Goal: Task Accomplishment & Management: Manage account settings

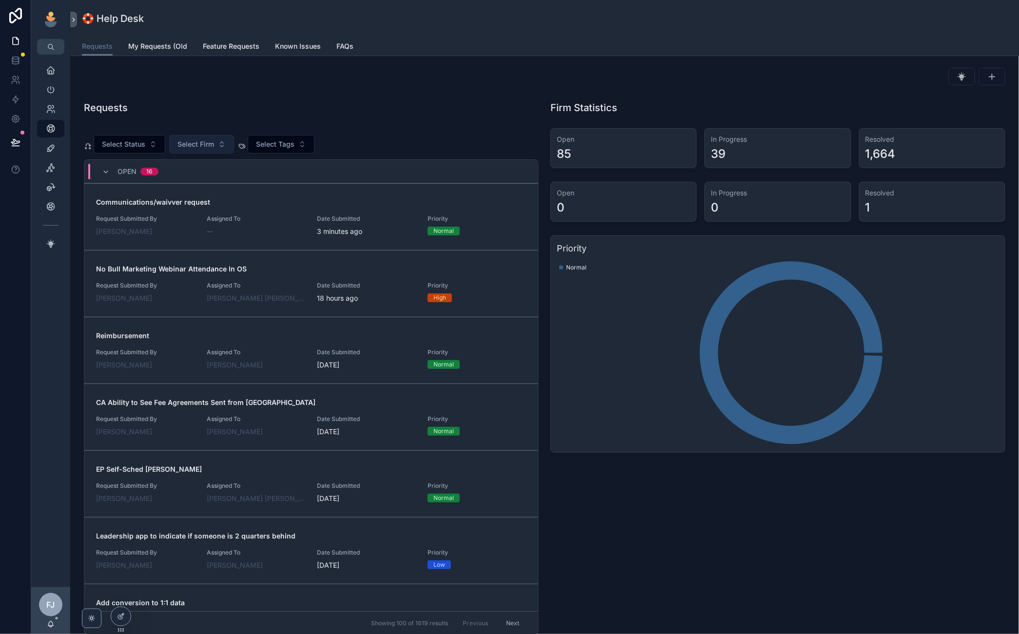
click at [196, 143] on span "Select Firm" at bounding box center [196, 144] width 37 height 10
type input "******"
click at [213, 187] on div "Modern Law" at bounding box center [201, 185] width 117 height 16
click at [397, 132] on div "Select Status Modern Law Select Tags Open 16 Communications/waivver request Req…" at bounding box center [311, 381] width 455 height 507
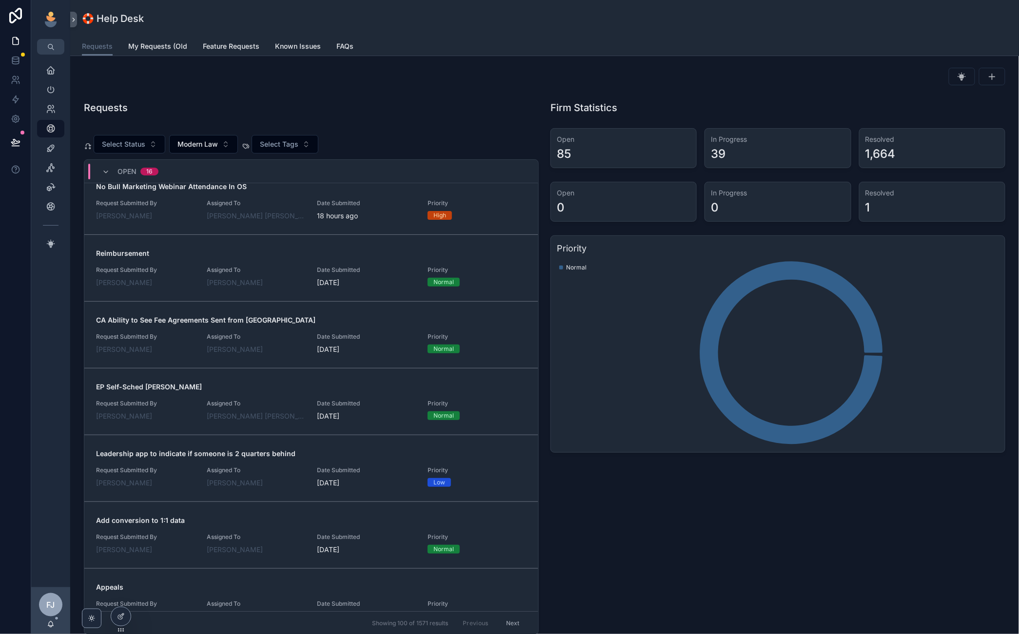
scroll to position [395, 0]
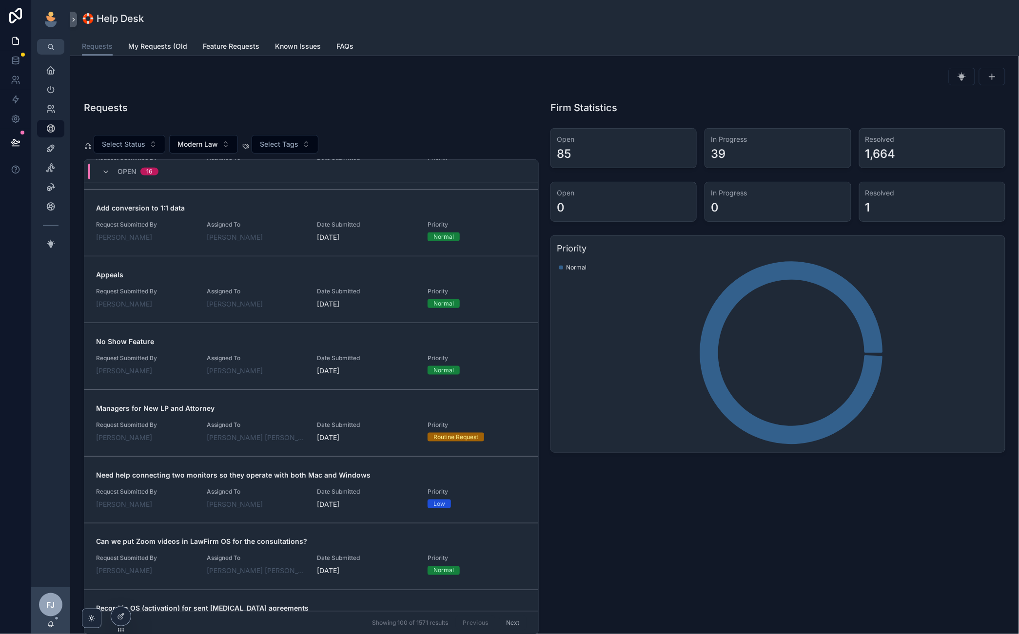
click at [135, 171] on span "Open" at bounding box center [127, 172] width 19 height 10
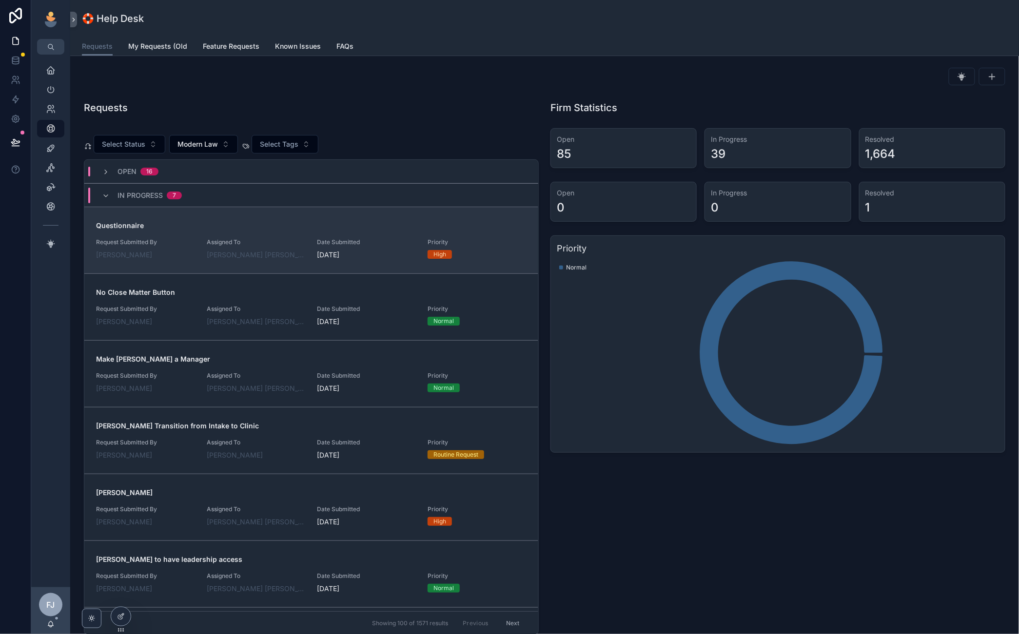
scroll to position [0, 0]
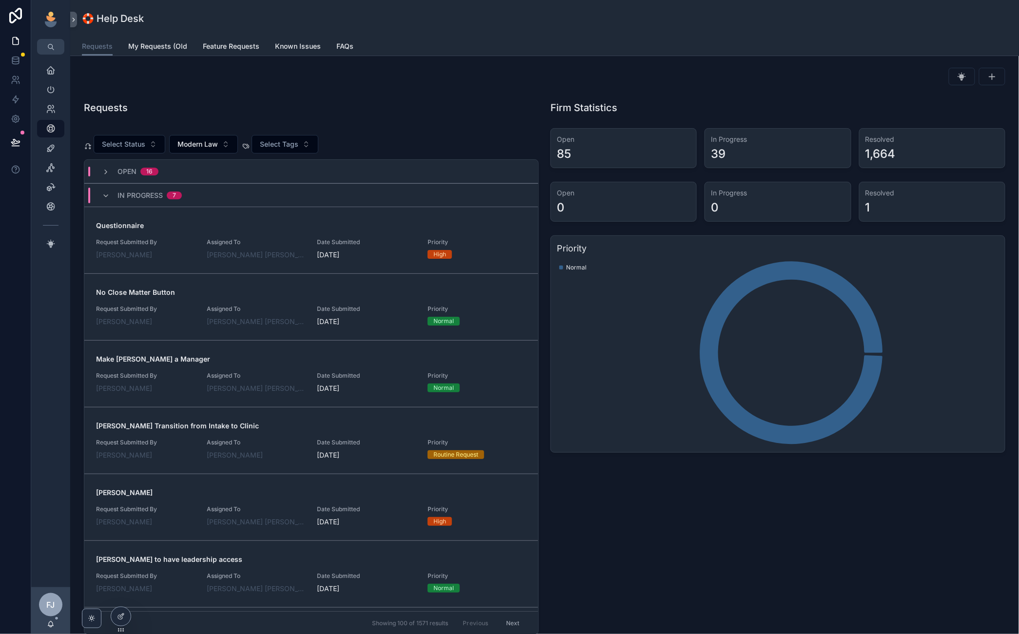
click at [115, 199] on div "In Progress 7" at bounding box center [142, 196] width 80 height 16
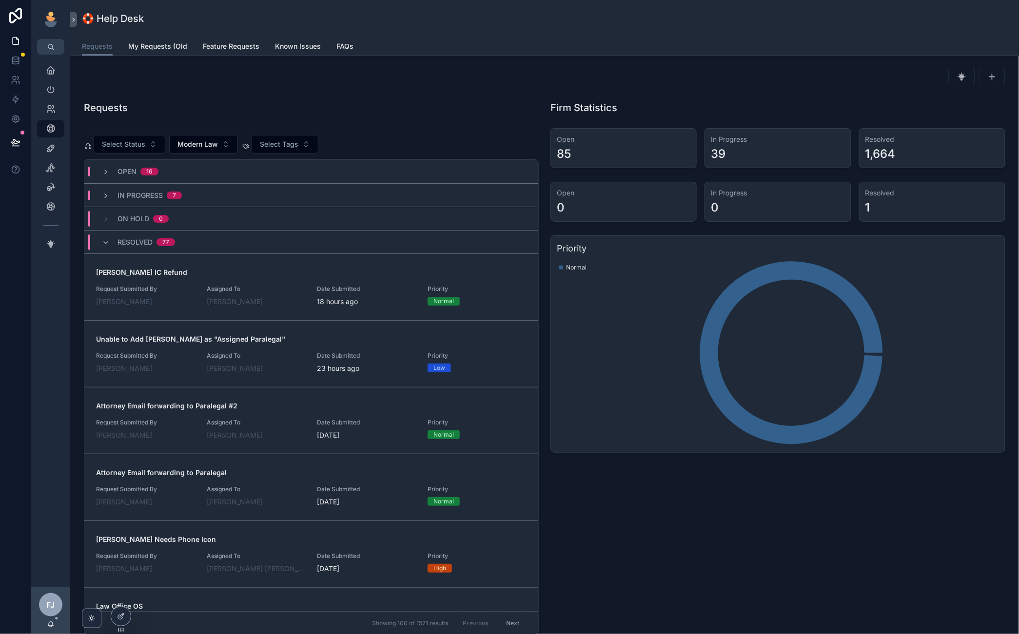
click at [114, 172] on div "Open 16" at bounding box center [130, 172] width 57 height 10
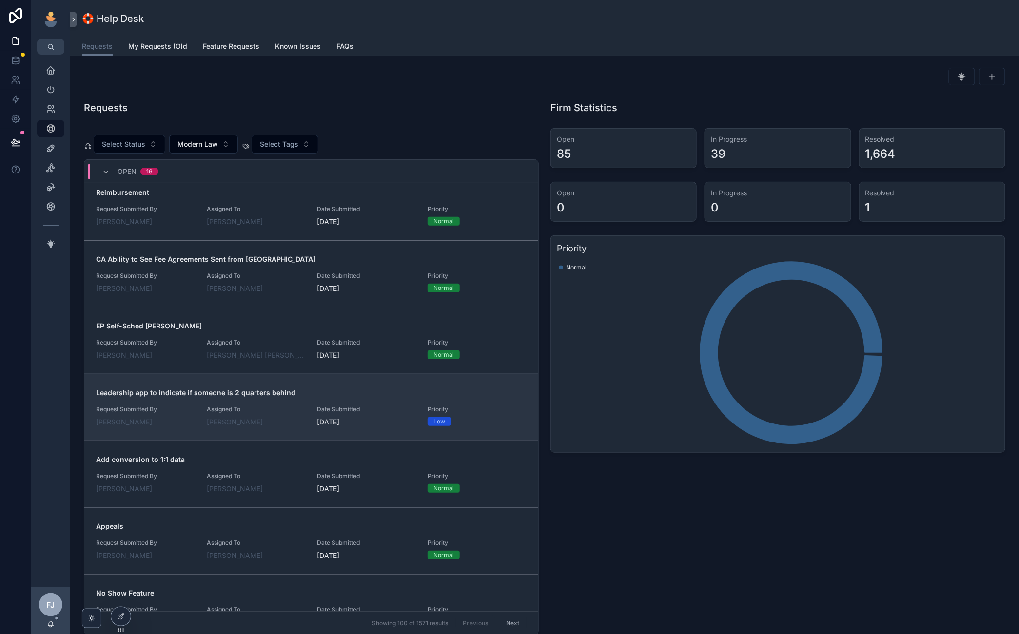
scroll to position [145, 0]
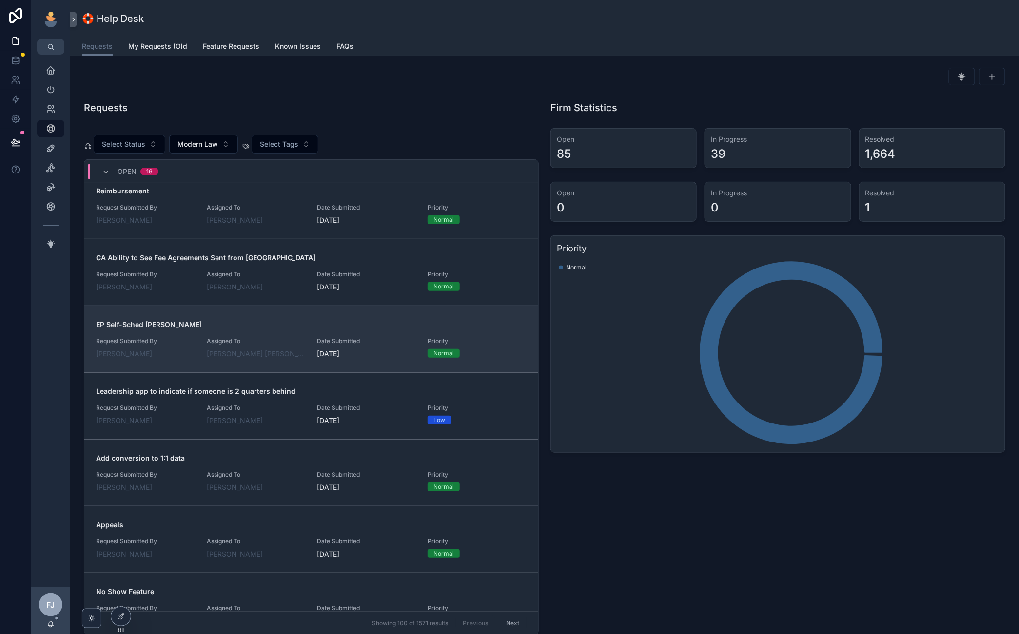
click at [271, 352] on div "[PERSON_NAME] [PERSON_NAME]" at bounding box center [256, 354] width 99 height 10
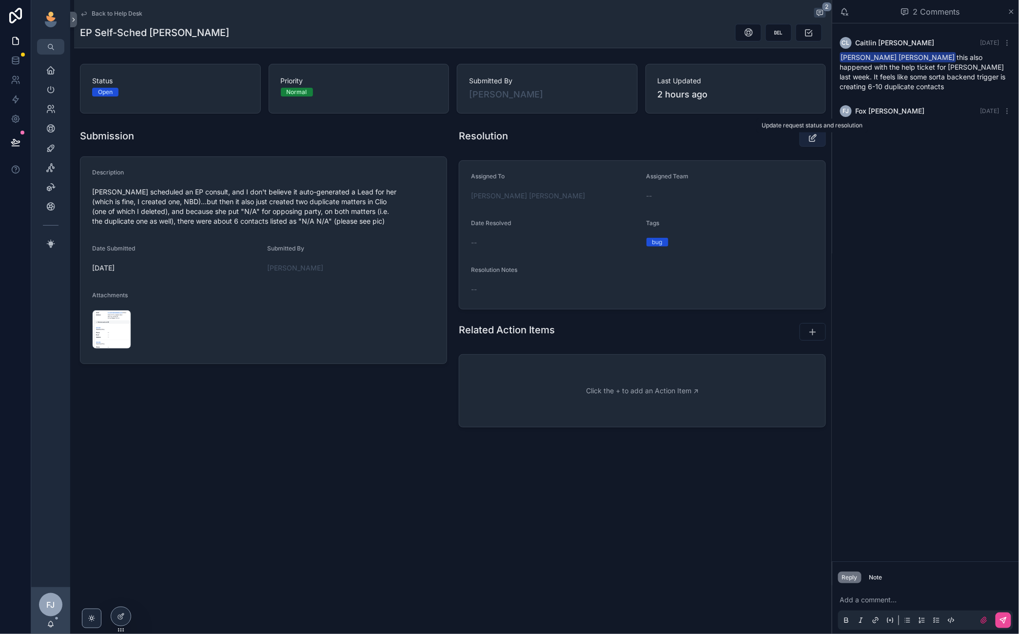
click at [811, 140] on icon "scrollable content" at bounding box center [813, 138] width 10 height 10
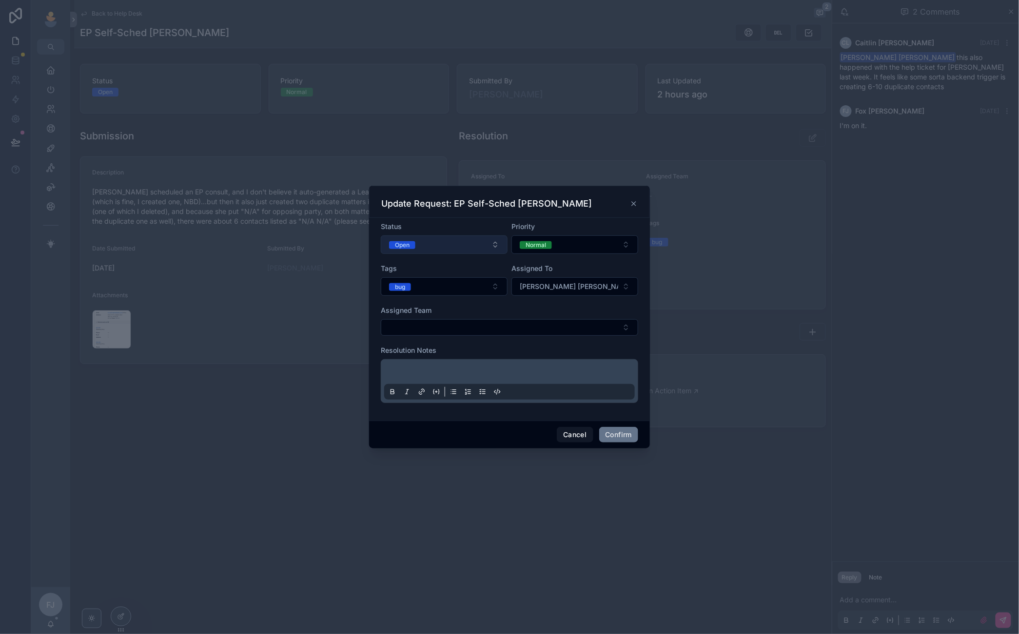
click at [446, 240] on button "Open" at bounding box center [444, 245] width 127 height 19
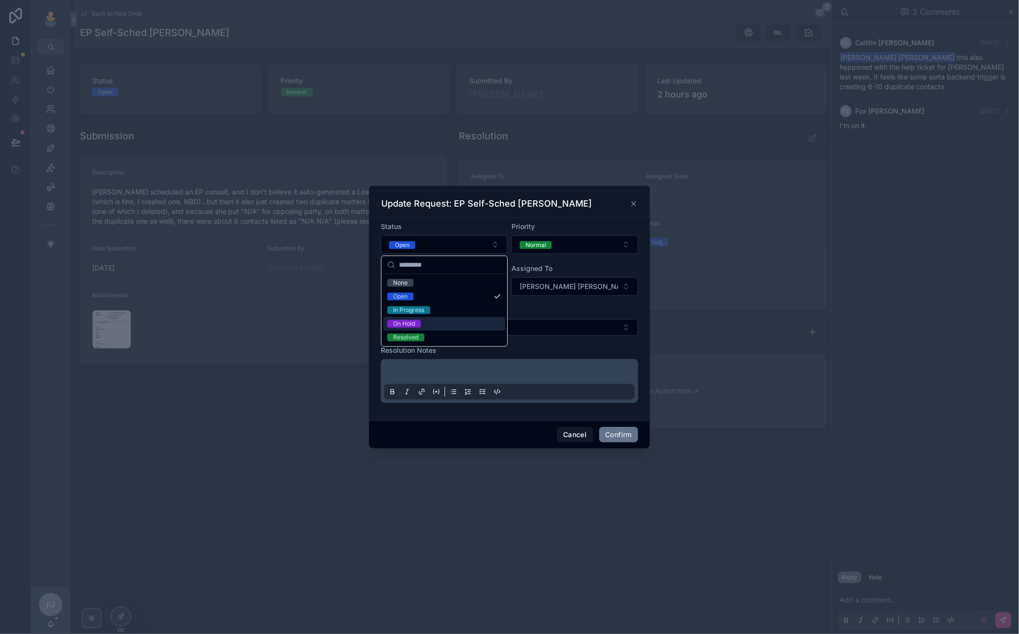
click at [455, 320] on div "On Hold" at bounding box center [445, 324] width 122 height 14
click at [611, 435] on button "Confirm" at bounding box center [618, 435] width 39 height 16
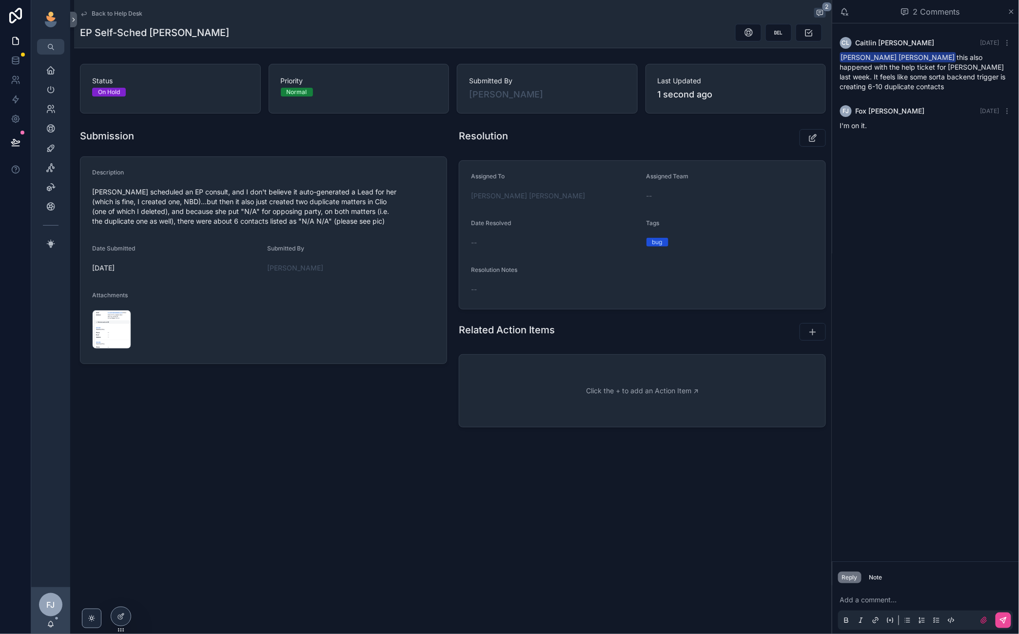
drag, startPoint x: 114, startPoint y: 14, endPoint x: 615, endPoint y: 449, distance: 663.7
click at [615, 449] on div "Back to Help Desk 2 EP Self-Sched [PERSON_NAME] Status On Hold Priority Normal …" at bounding box center [453, 249] width 758 height 498
